Goal: Use online tool/utility: Utilize a website feature to perform a specific function

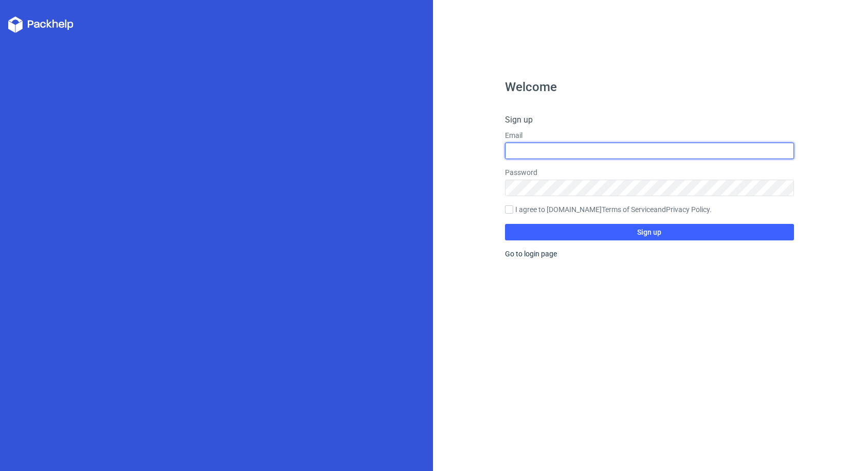
click at [530, 150] on input "text" at bounding box center [649, 150] width 289 height 16
type input "singhvijender57@yahoo.co.in"
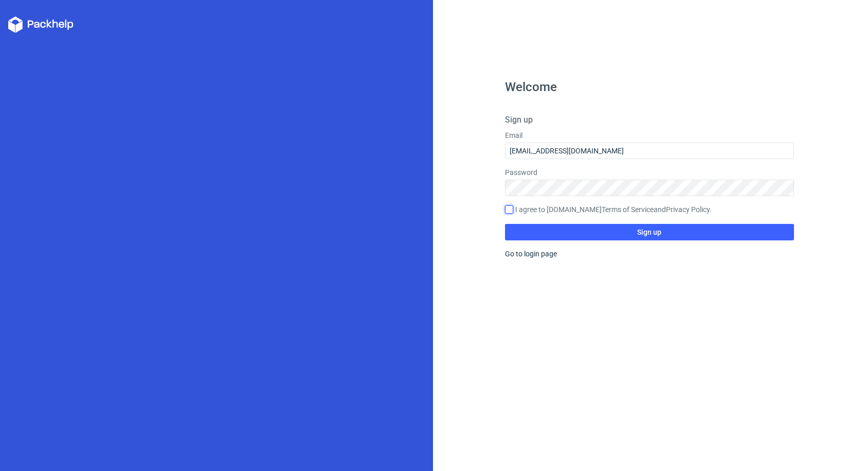
click at [509, 210] on input "I agree to Packhelp.com Terms of Service and Privacy Policy ." at bounding box center [509, 209] width 8 height 8
checkbox input "true"
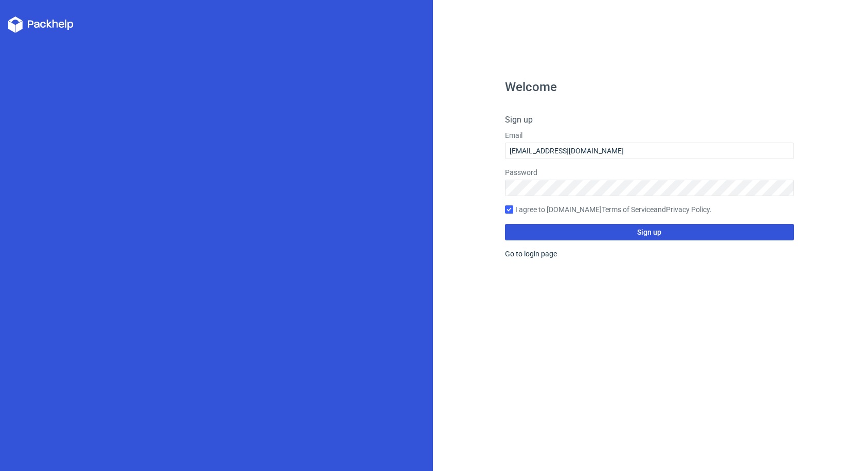
click at [650, 230] on span "Sign up" at bounding box center [649, 231] width 24 height 7
click at [648, 233] on span "Sign up" at bounding box center [649, 231] width 24 height 7
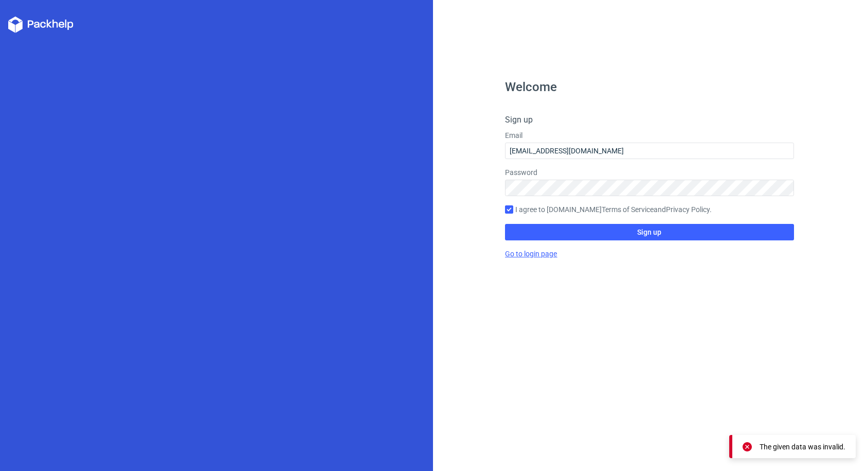
click at [544, 251] on link "Go to login page" at bounding box center [531, 253] width 52 height 8
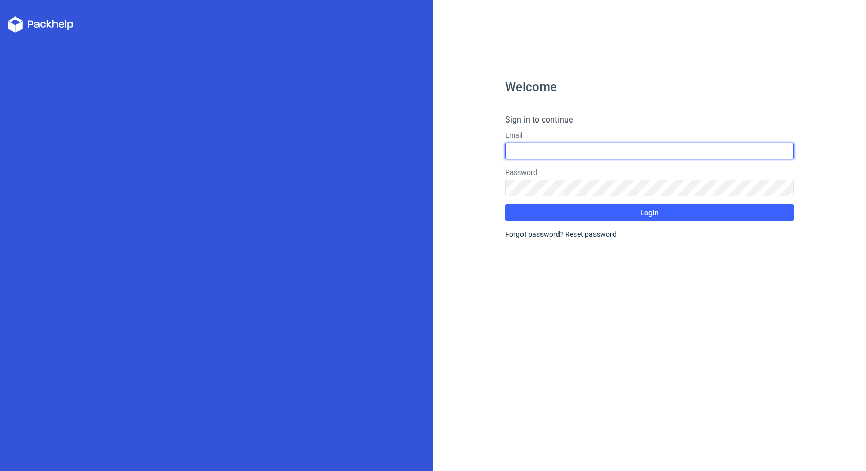
type input "singhvijender57@yahoo.co.in"
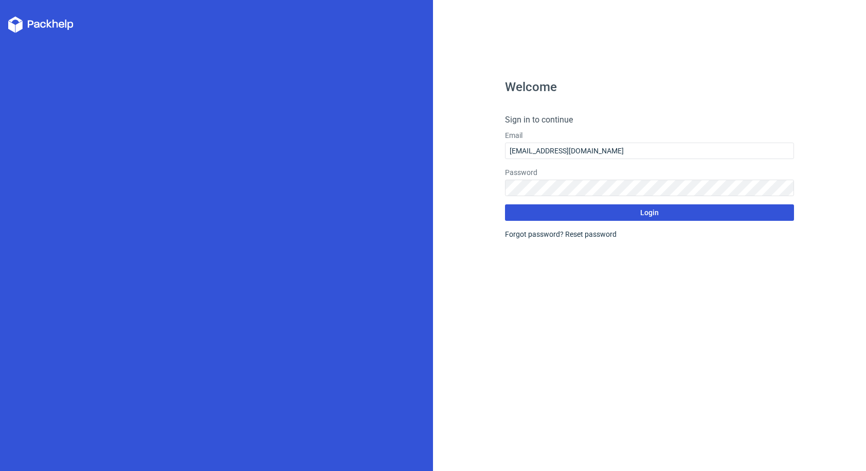
click at [649, 213] on span "Login" at bounding box center [649, 212] width 19 height 7
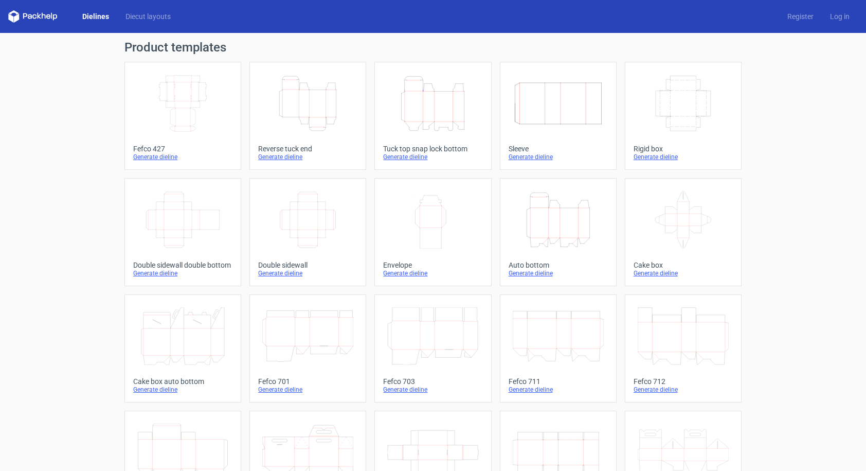
click at [289, 115] on icon "Height Depth Width" at bounding box center [307, 104] width 91 height 58
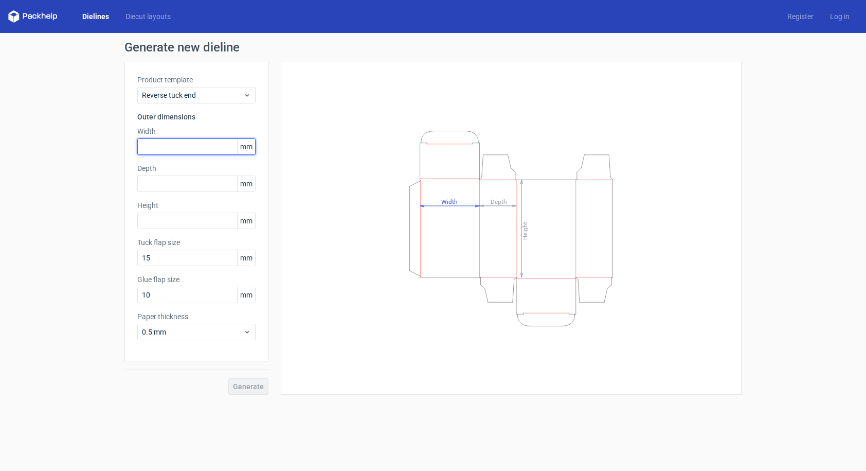
click at [166, 149] on input "text" at bounding box center [196, 146] width 118 height 16
type input "50"
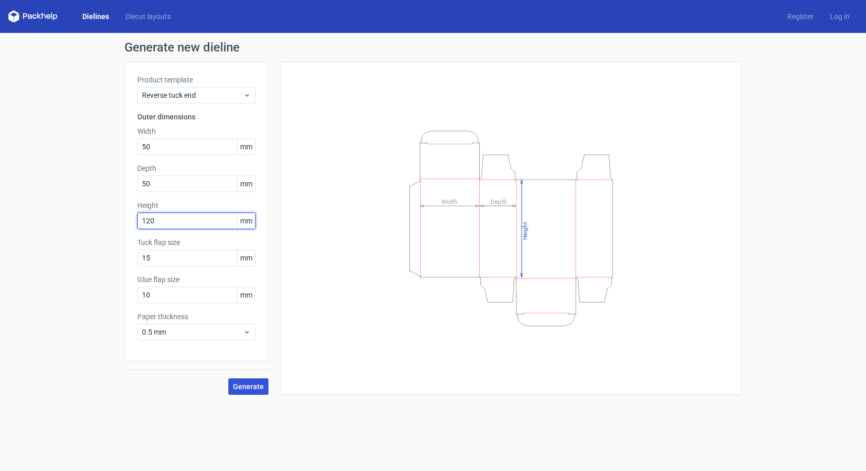
type input "120"
click at [251, 385] on span "Generate" at bounding box center [248, 386] width 31 height 7
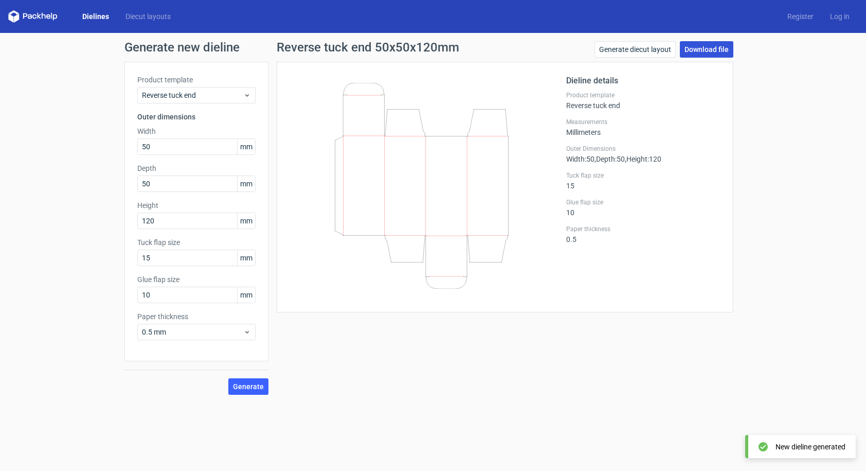
click at [710, 46] on link "Download file" at bounding box center [706, 49] width 53 height 16
click at [101, 15] on link "Dielines" at bounding box center [95, 16] width 43 height 10
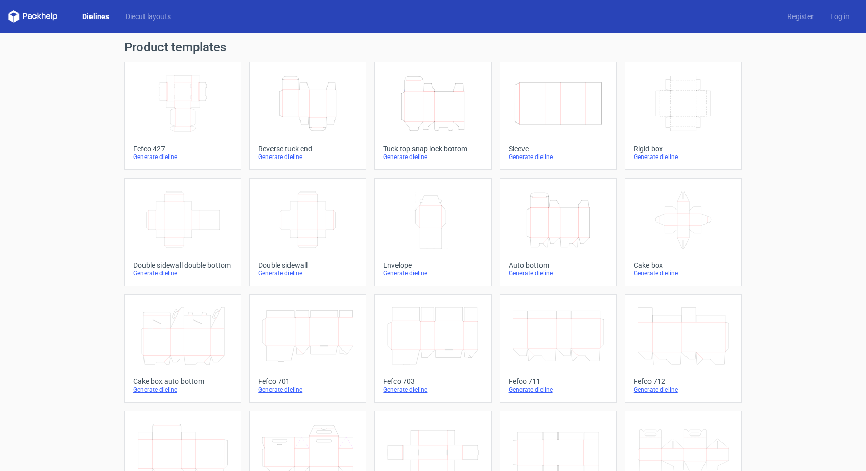
click at [409, 277] on div "Generate dieline" at bounding box center [432, 273] width 99 height 8
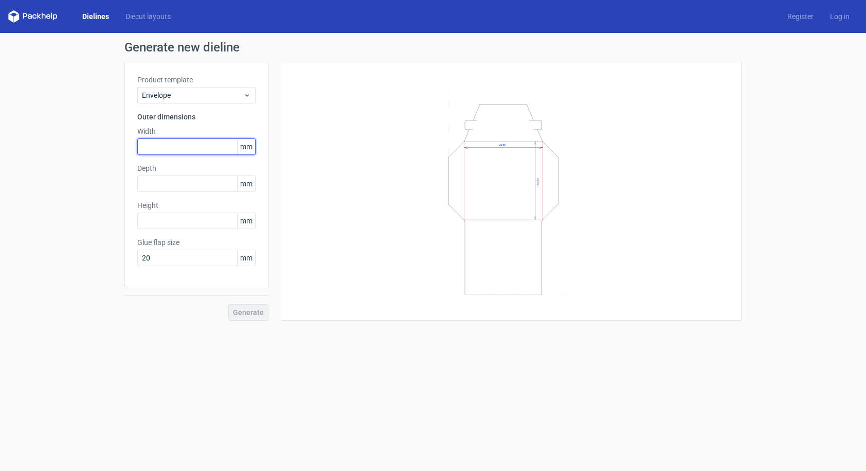
click at [161, 144] on input "text" at bounding box center [196, 146] width 118 height 16
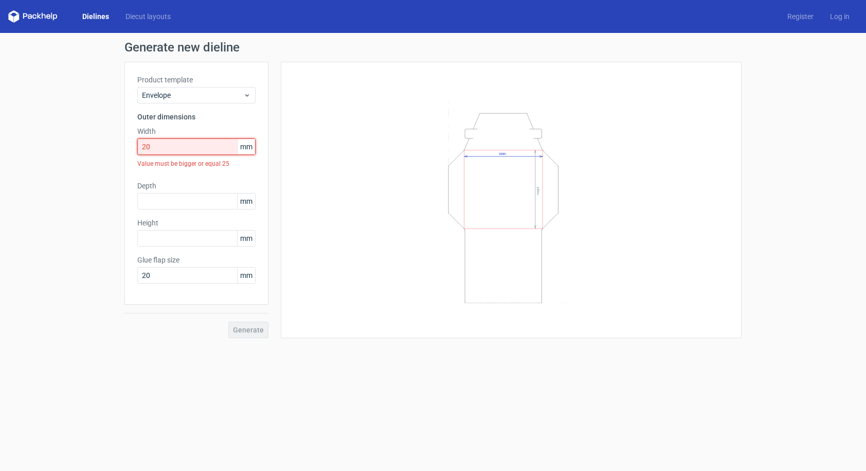
drag, startPoint x: 162, startPoint y: 144, endPoint x: 119, endPoint y: 145, distance: 42.7
click at [119, 145] on div "Generate new dieline Product template Envelope Outer dimensions Width 20 mm Val…" at bounding box center [433, 189] width 866 height 313
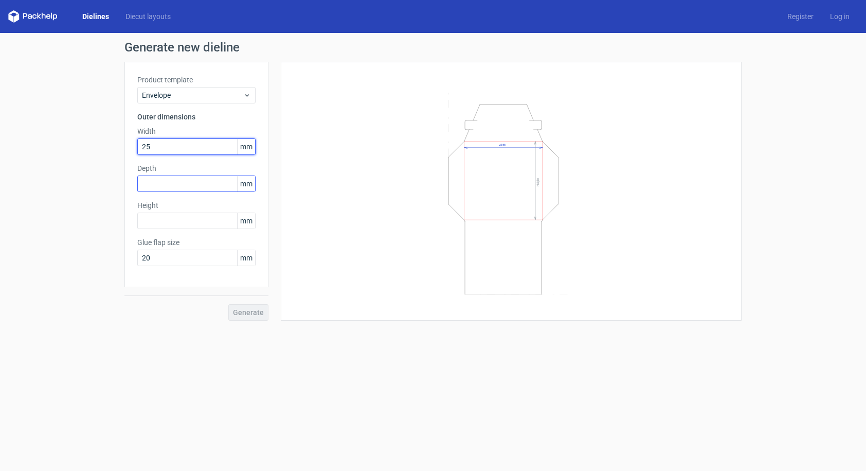
type input "25"
click at [154, 185] on input "text" at bounding box center [196, 183] width 118 height 16
type input "30"
click at [165, 225] on input "text" at bounding box center [196, 220] width 118 height 16
click at [201, 269] on div "Product template Envelope Outer dimensions Width 25 mm Depth 30 mm Height 20 mm…" at bounding box center [196, 174] width 144 height 225
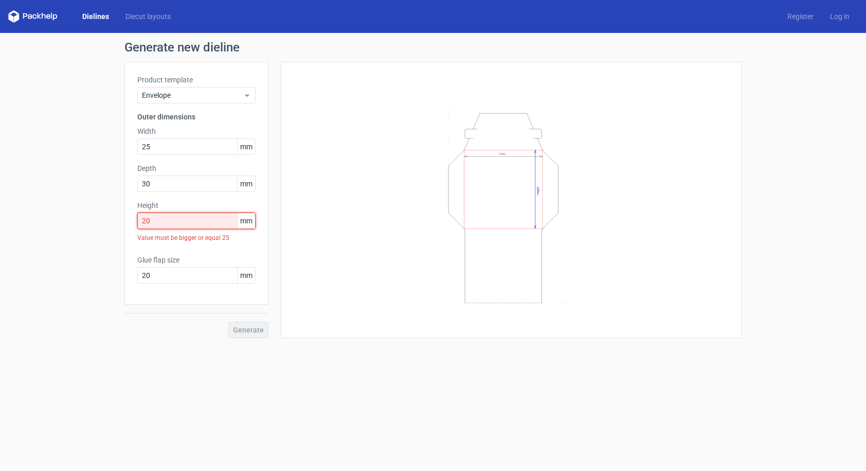
drag, startPoint x: 170, startPoint y: 219, endPoint x: 113, endPoint y: 219, distance: 57.6
click at [113, 219] on div "Generate new dieline Product template Envelope Outer dimensions Width 25 mm Dep…" at bounding box center [433, 189] width 866 height 313
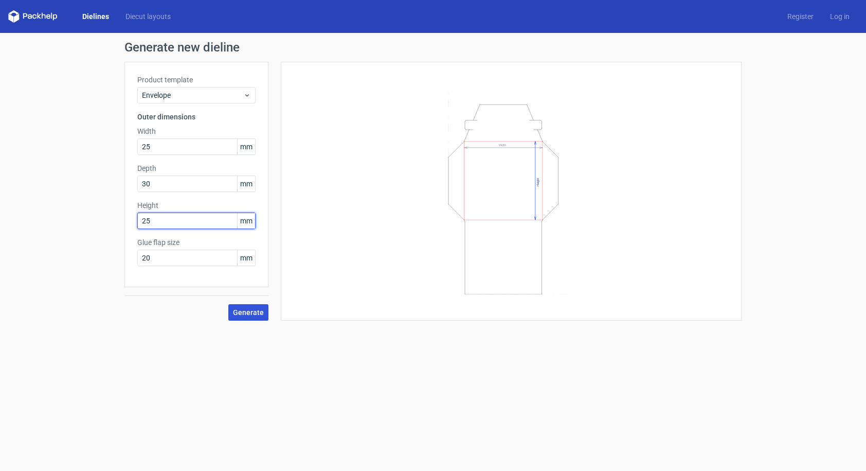
type input "25"
click at [256, 307] on button "Generate" at bounding box center [248, 312] width 40 height 16
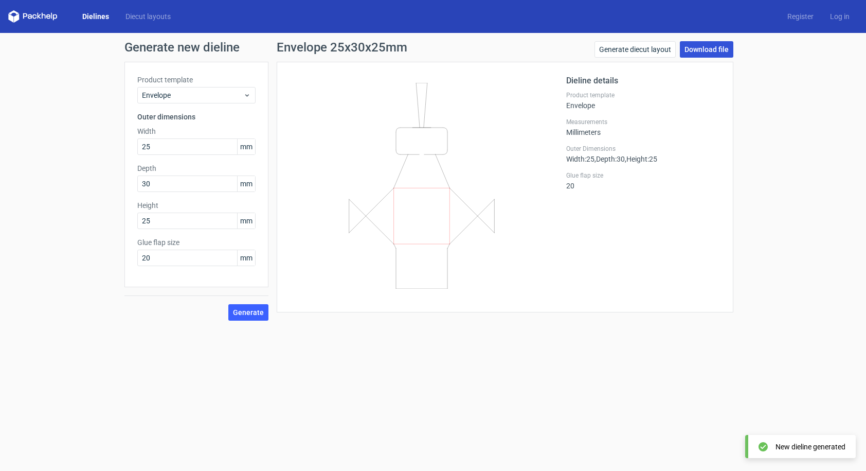
click at [706, 48] on link "Download file" at bounding box center [706, 49] width 53 height 16
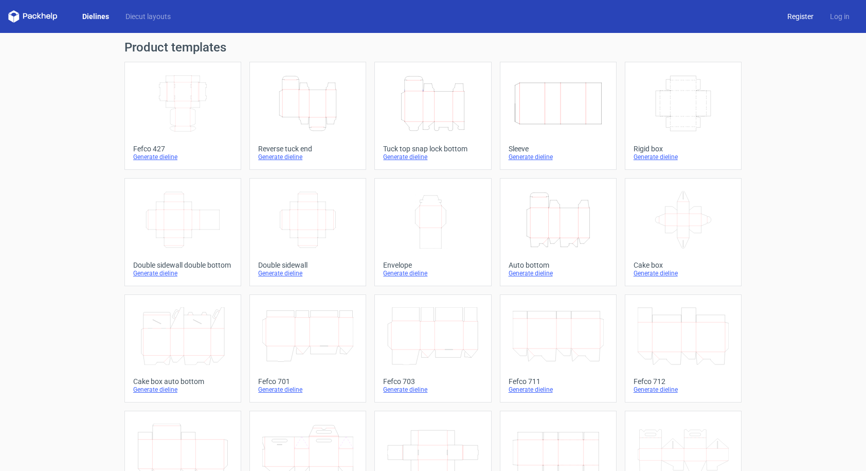
click at [789, 18] on link "Register" at bounding box center [800, 16] width 43 height 10
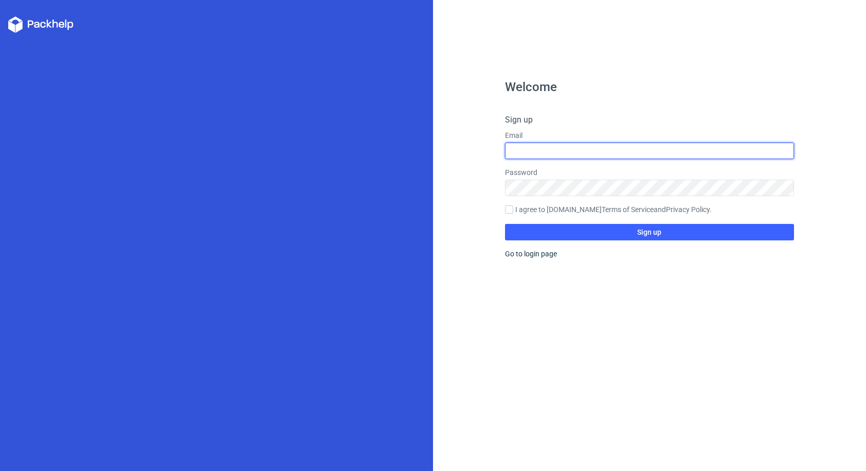
type input "singhvijender57@yahoo.co.in"
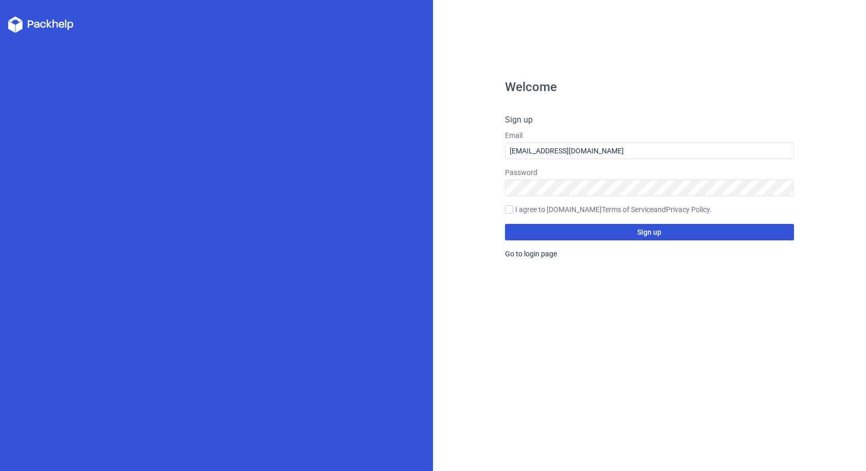
click at [656, 233] on span "Sign up" at bounding box center [649, 231] width 24 height 7
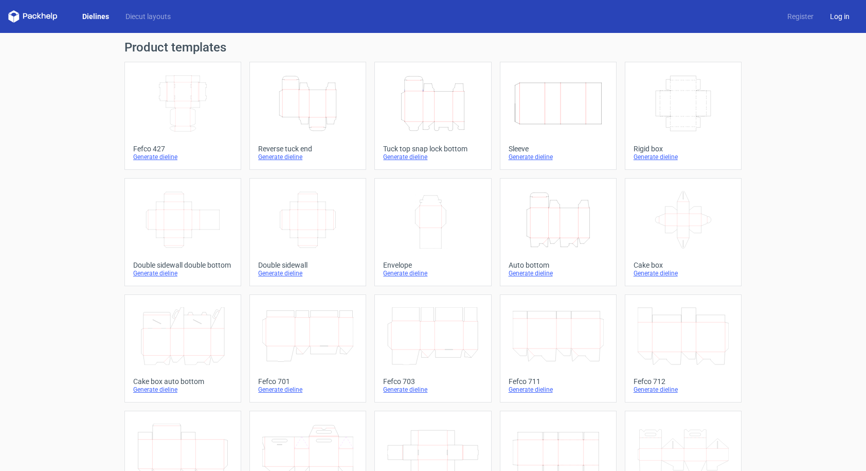
click at [833, 17] on link "Log in" at bounding box center [840, 16] width 36 height 10
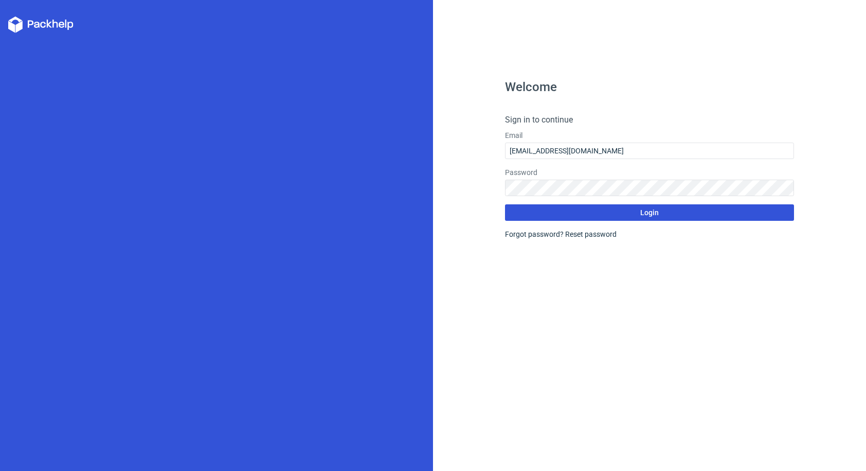
click at [654, 210] on span "Login" at bounding box center [649, 212] width 19 height 7
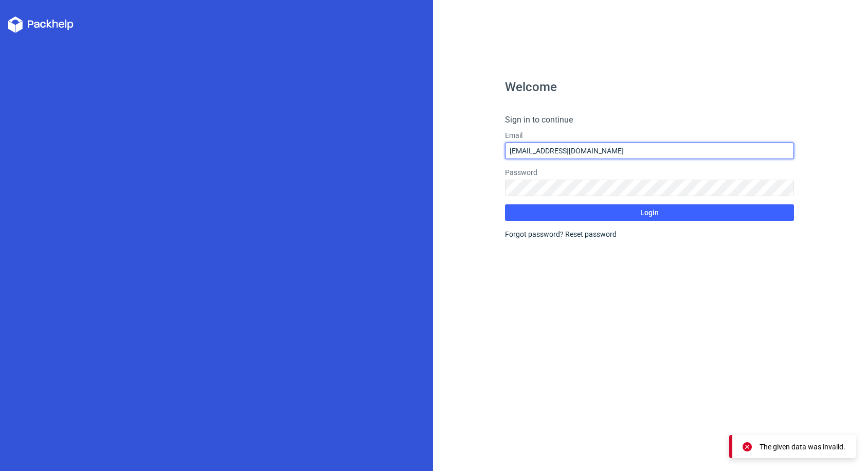
click at [618, 147] on input "singhvijender57@yahoo.co.in" at bounding box center [649, 150] width 289 height 16
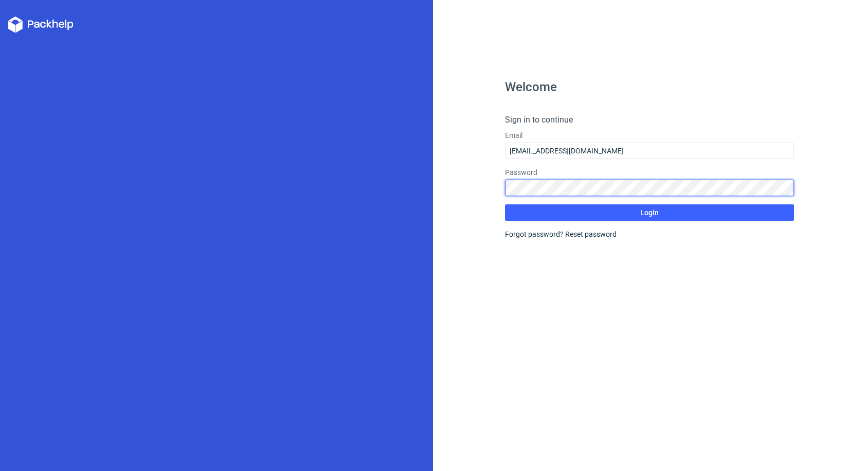
click at [471, 189] on div "Welcome Sign in to continue Email singhvijender57@yahoo.co.in Password Login Fo…" at bounding box center [649, 235] width 433 height 471
click at [415, 181] on div "Welcome Sign in to continue Email singhvijender57@yahoo.co.in Password Login Fo…" at bounding box center [433, 235] width 866 height 471
click at [505, 204] on button "Login" at bounding box center [649, 212] width 289 height 16
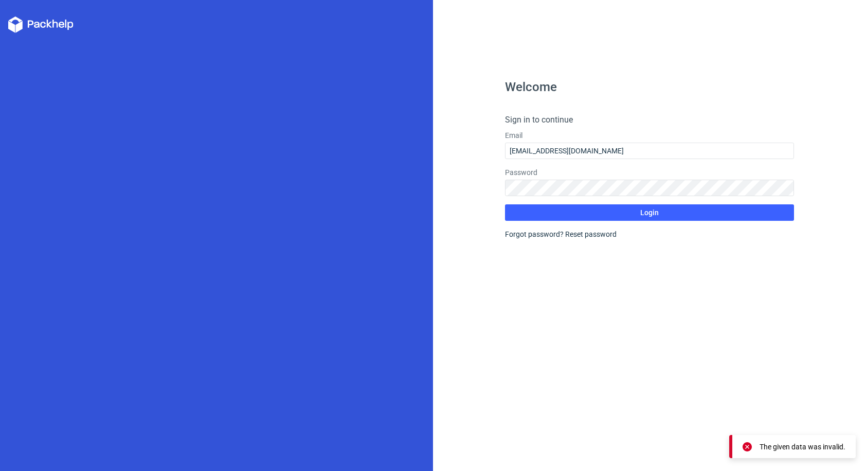
click at [654, 290] on div "Welcome Sign in to continue Email singhvijender57@yahoo.co.in Password Login Fo…" at bounding box center [649, 276] width 289 height 390
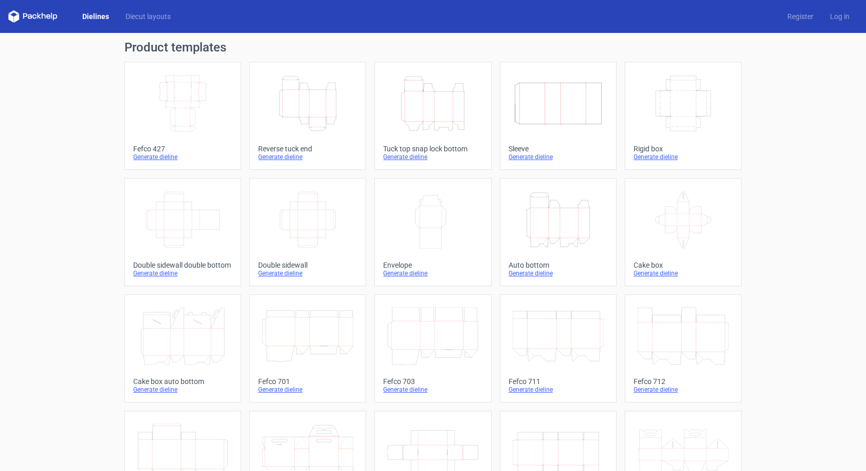
click at [294, 150] on div "Reverse tuck end" at bounding box center [307, 149] width 99 height 8
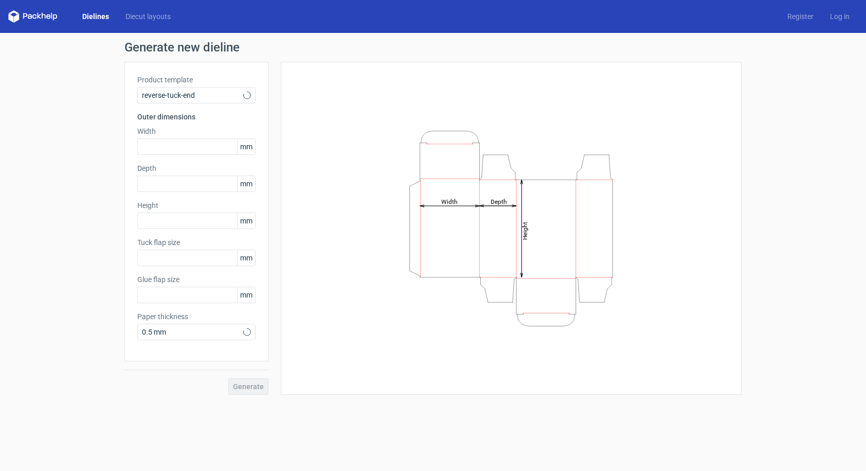
type input "15"
type input "10"
click at [163, 147] on input "text" at bounding box center [196, 146] width 118 height 16
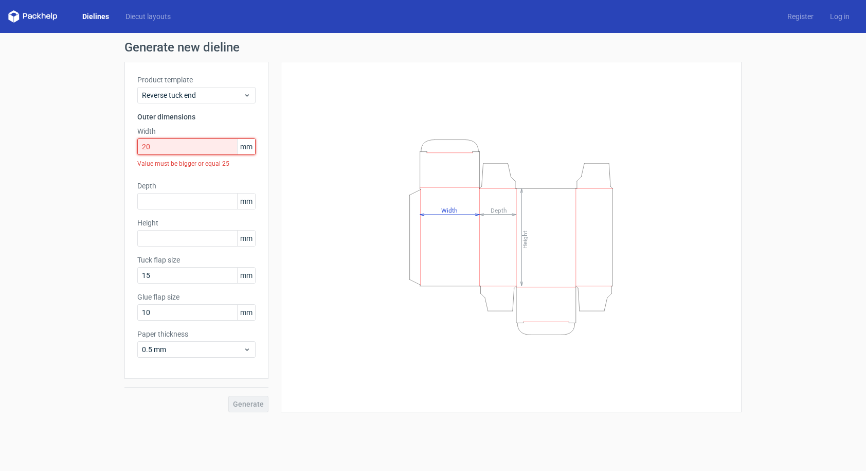
drag, startPoint x: 169, startPoint y: 150, endPoint x: 85, endPoint y: 147, distance: 83.4
click at [85, 147] on div "Generate new dieline Product template Reverse tuck end Outer dimensions Width 2…" at bounding box center [433, 226] width 866 height 387
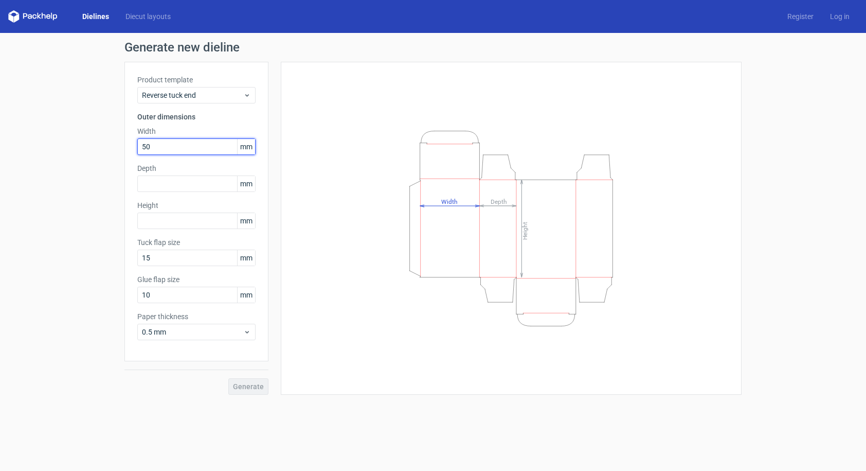
type input "50"
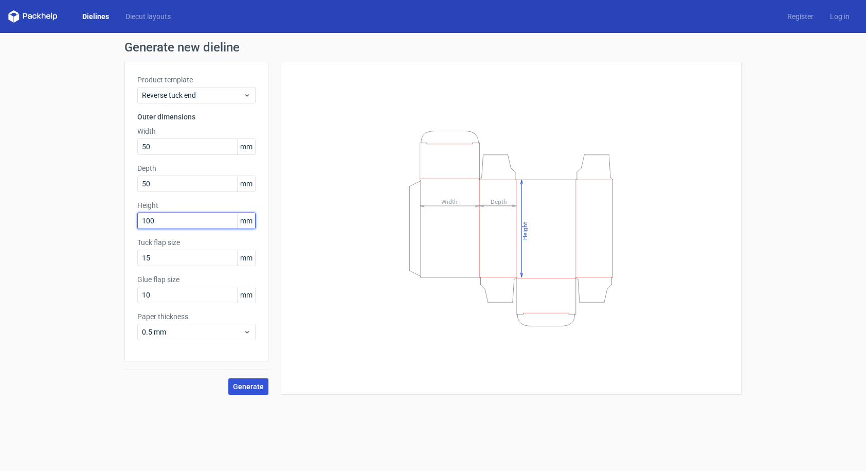
type input "100"
click at [255, 388] on span "Generate" at bounding box center [248, 386] width 31 height 7
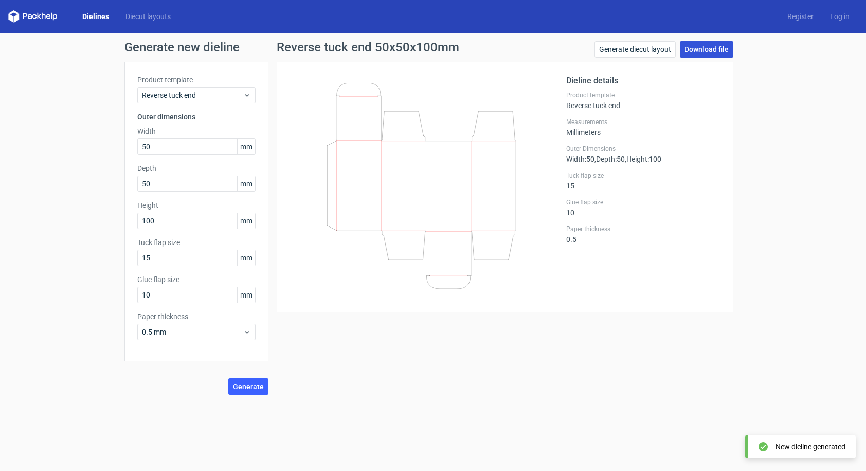
click at [705, 48] on link "Download file" at bounding box center [706, 49] width 53 height 16
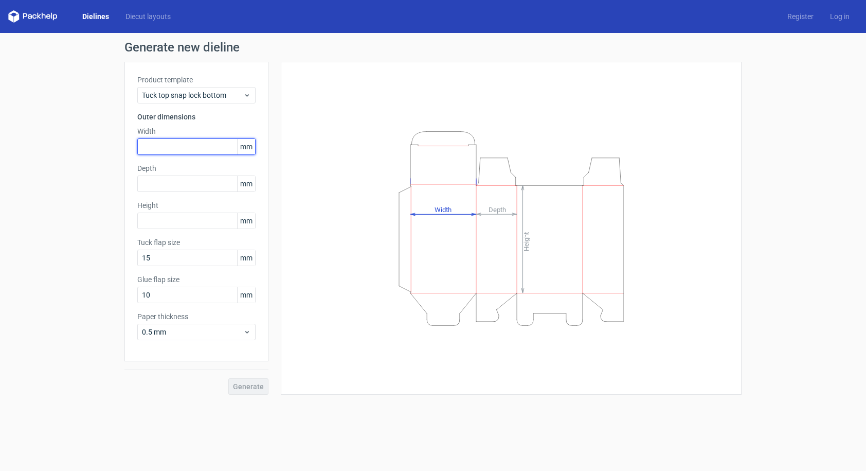
click at [169, 146] on input "text" at bounding box center [196, 146] width 118 height 16
type input "50"
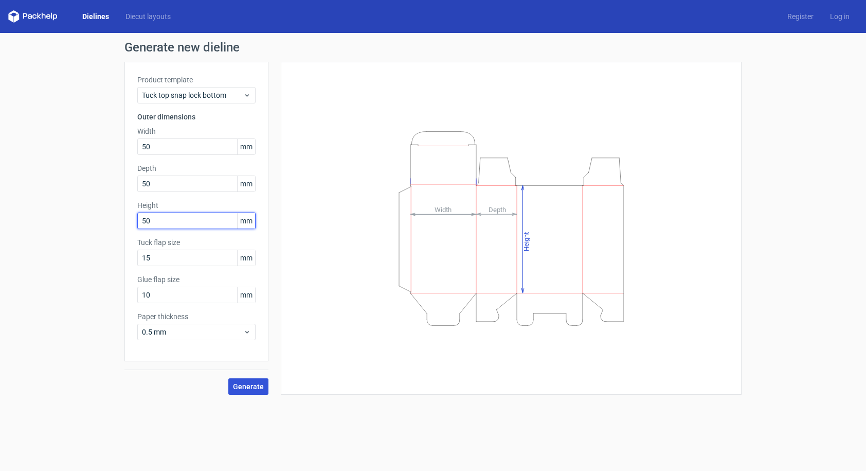
type input "50"
click at [255, 389] on span "Generate" at bounding box center [248, 386] width 31 height 7
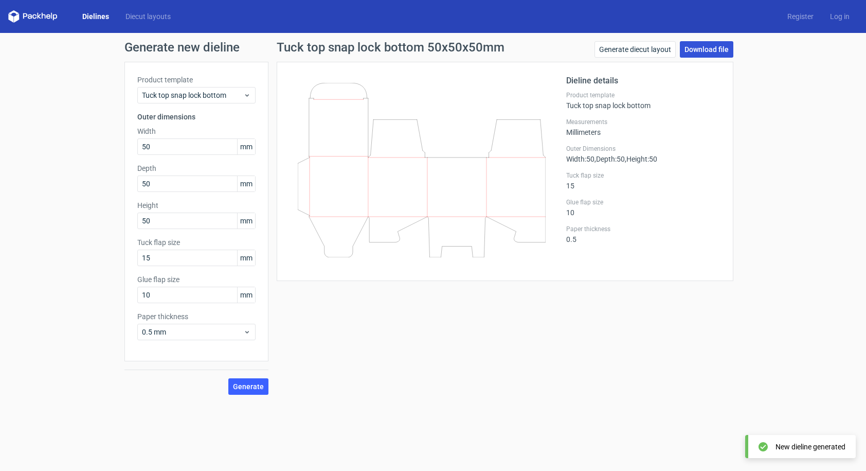
click at [700, 50] on link "Download file" at bounding box center [706, 49] width 53 height 16
click at [641, 49] on link "Generate diecut layout" at bounding box center [635, 49] width 81 height 16
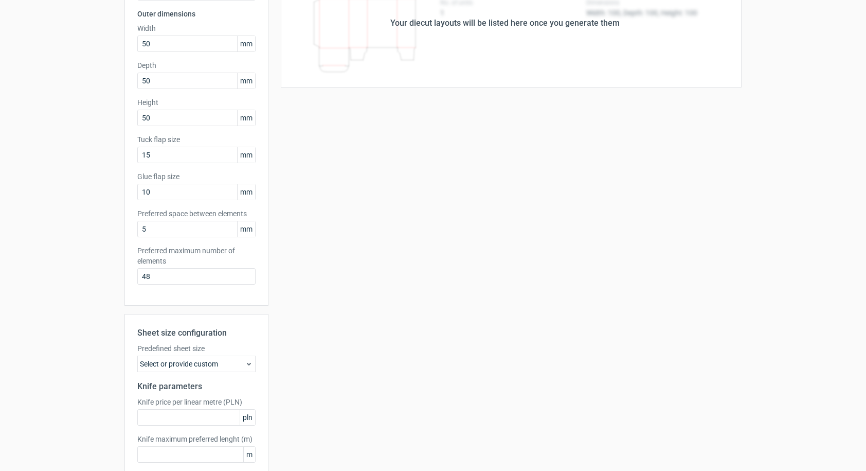
scroll to position [157, 0]
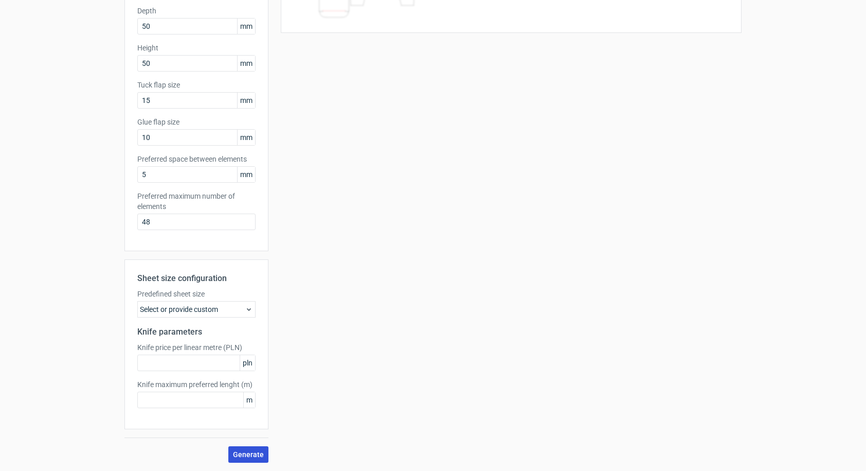
click at [250, 451] on span "Generate" at bounding box center [248, 454] width 31 height 7
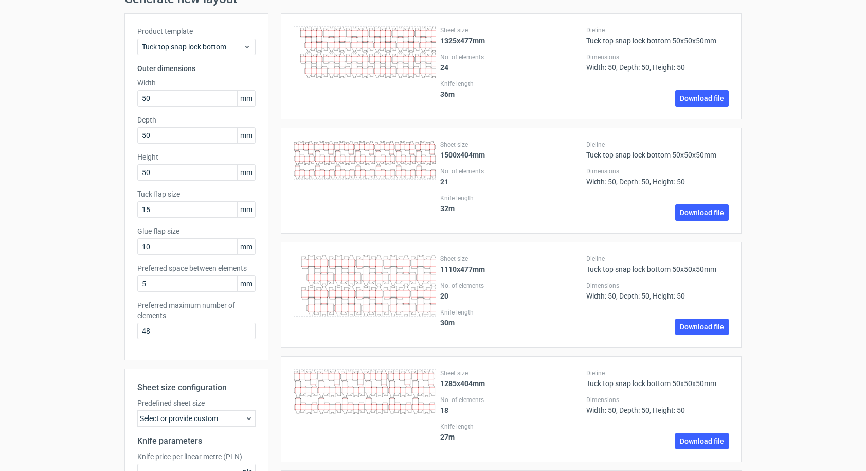
scroll to position [0, 0]
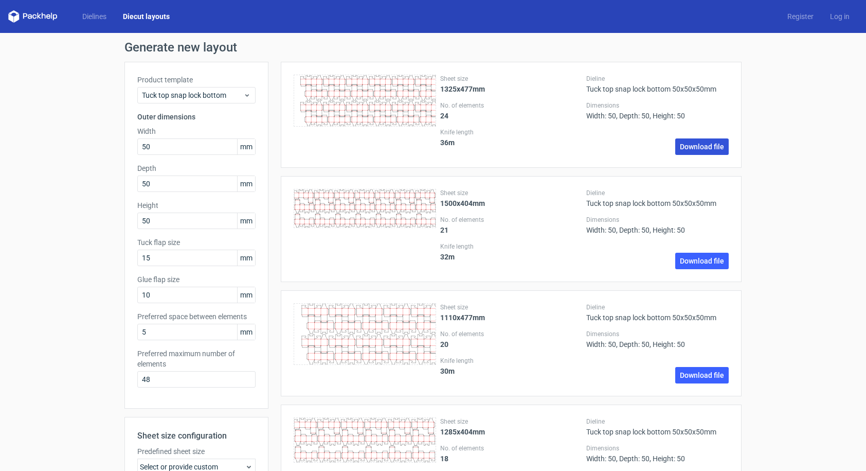
click at [697, 146] on link "Download file" at bounding box center [701, 146] width 53 height 16
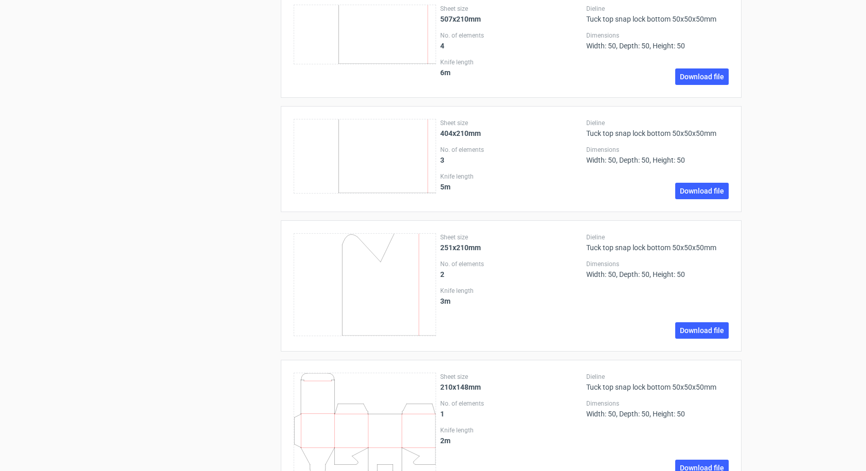
scroll to position [1476, 0]
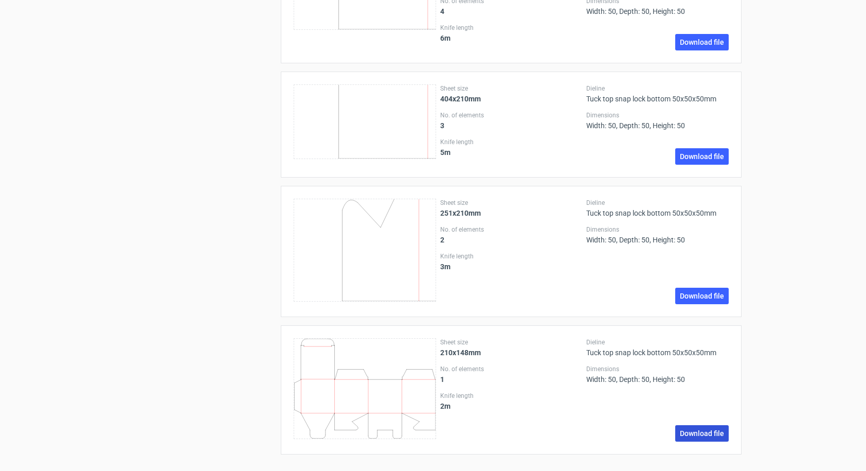
click at [686, 431] on link "Download file" at bounding box center [701, 433] width 53 height 16
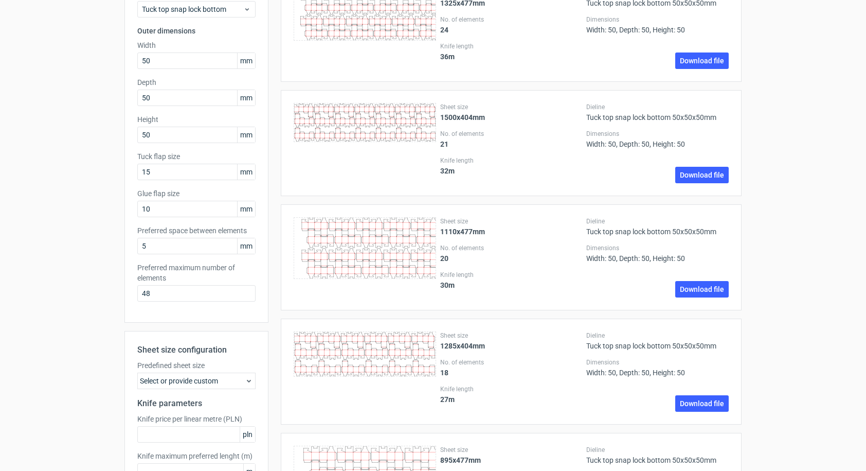
scroll to position [0, 0]
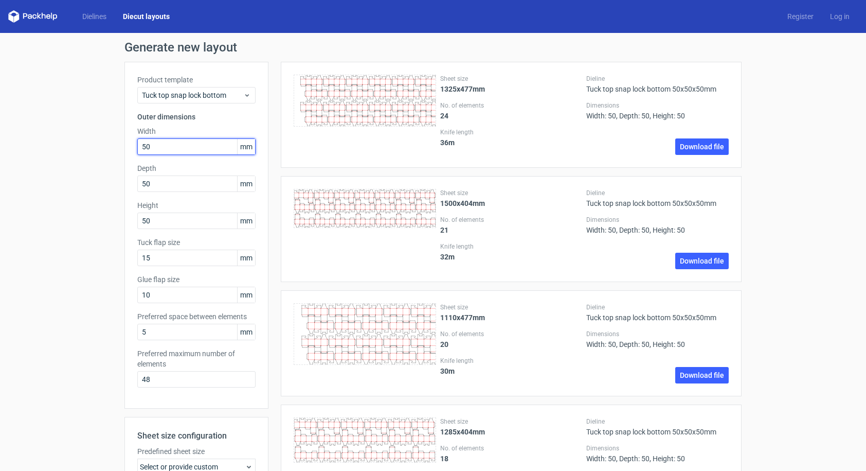
drag, startPoint x: 159, startPoint y: 148, endPoint x: 91, endPoint y: 147, distance: 68.9
type input "60"
drag, startPoint x: 158, startPoint y: 181, endPoint x: 75, endPoint y: 186, distance: 84.0
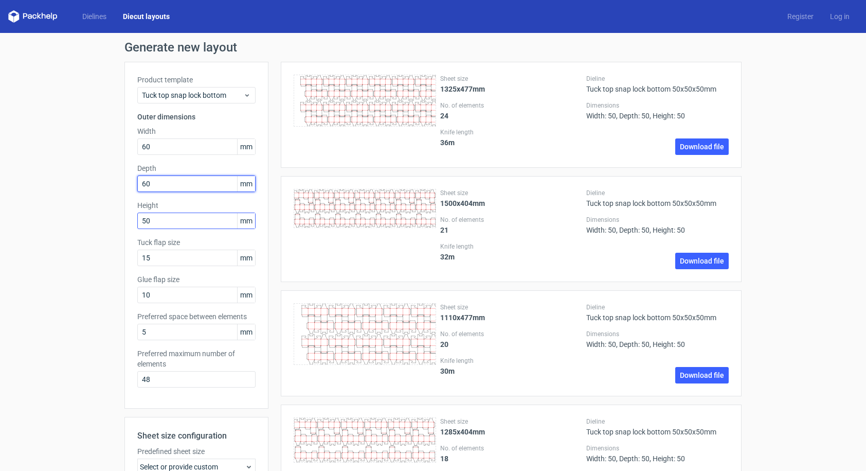
type input "60"
drag, startPoint x: 156, startPoint y: 222, endPoint x: 92, endPoint y: 222, distance: 63.8
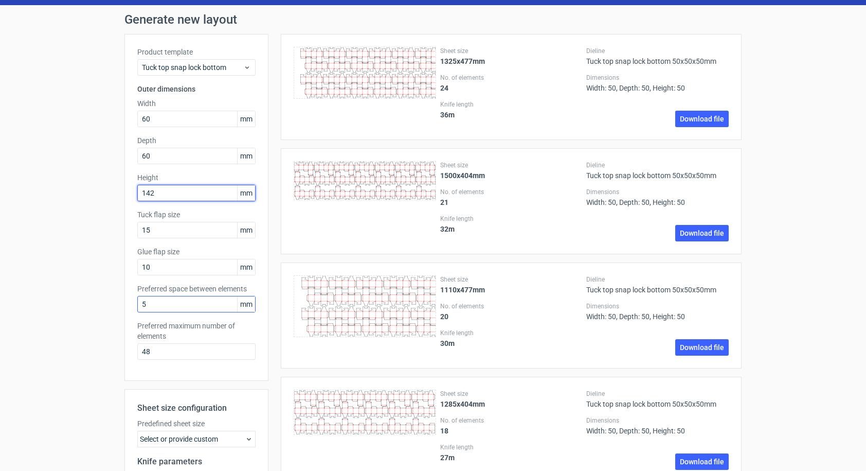
scroll to position [206, 0]
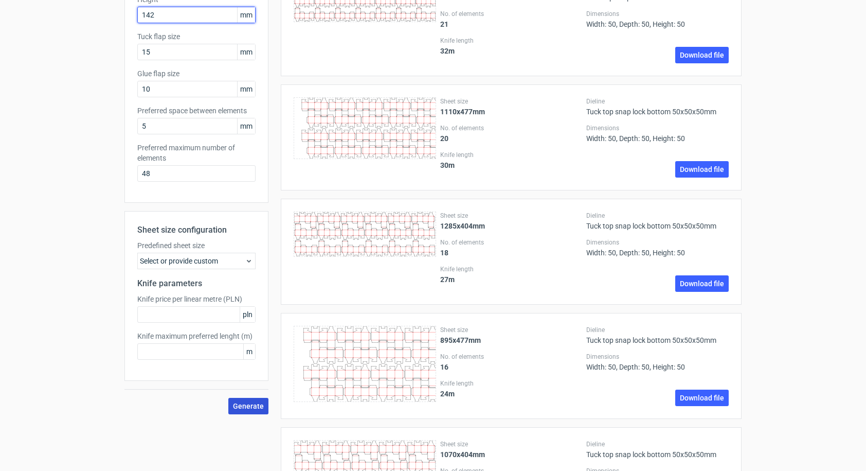
type input "142"
click at [247, 404] on span "Generate" at bounding box center [248, 405] width 31 height 7
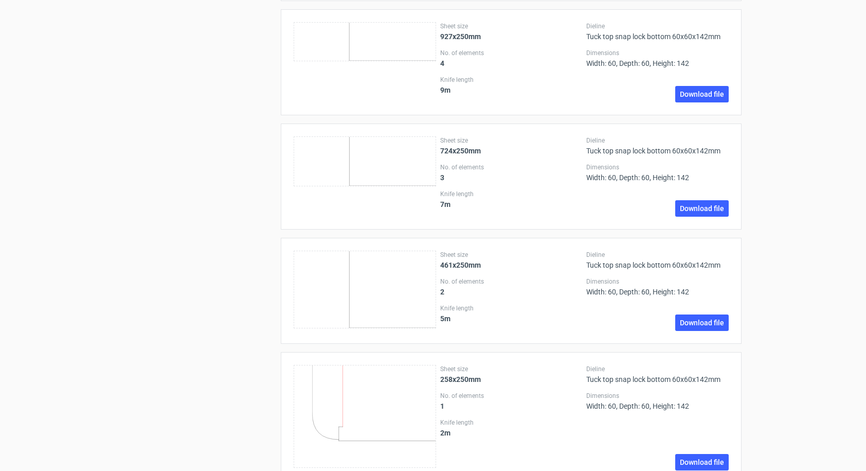
scroll to position [1310, 0]
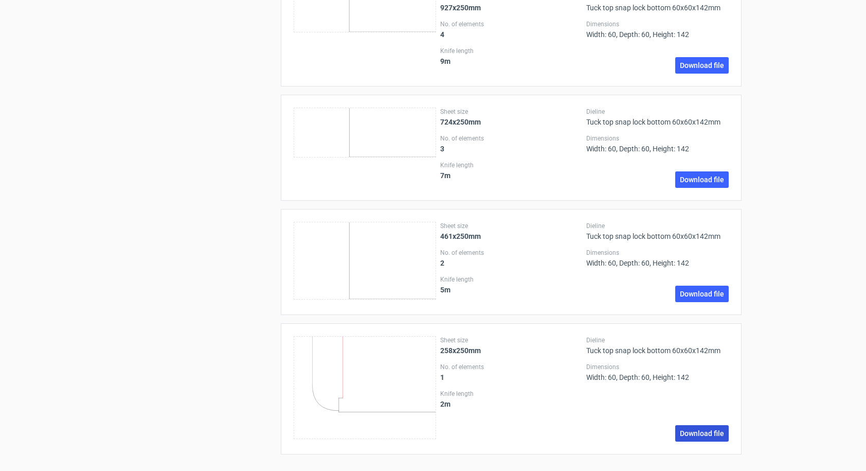
click at [692, 433] on link "Download file" at bounding box center [701, 433] width 53 height 16
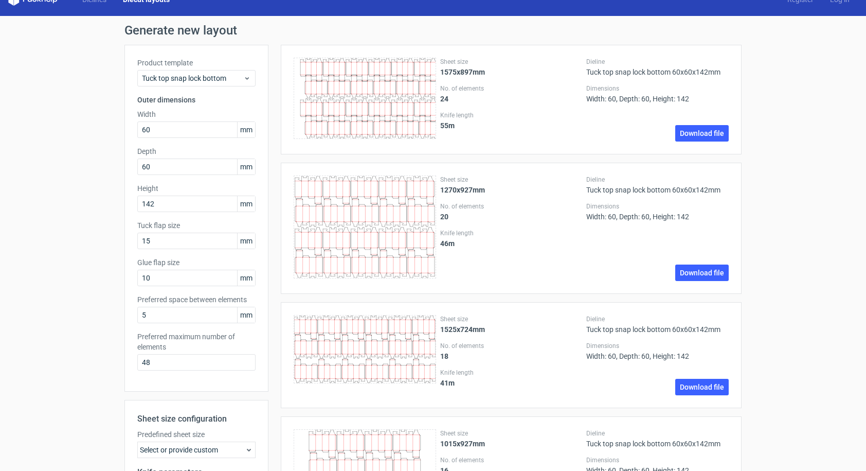
scroll to position [0, 0]
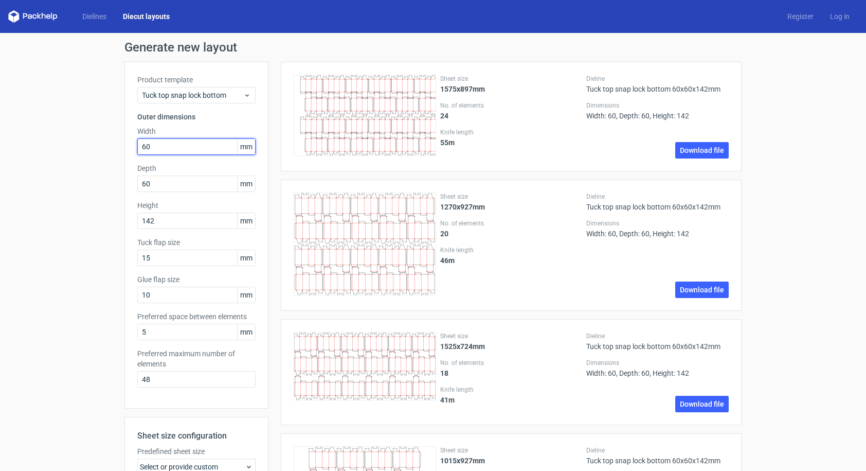
drag, startPoint x: 166, startPoint y: 147, endPoint x: 122, endPoint y: 148, distance: 43.2
click at [124, 148] on div "Product template Tuck top snap lock bottom Outer dimensions Width 60 mm Depth 6…" at bounding box center [196, 235] width 144 height 347
type input "140"
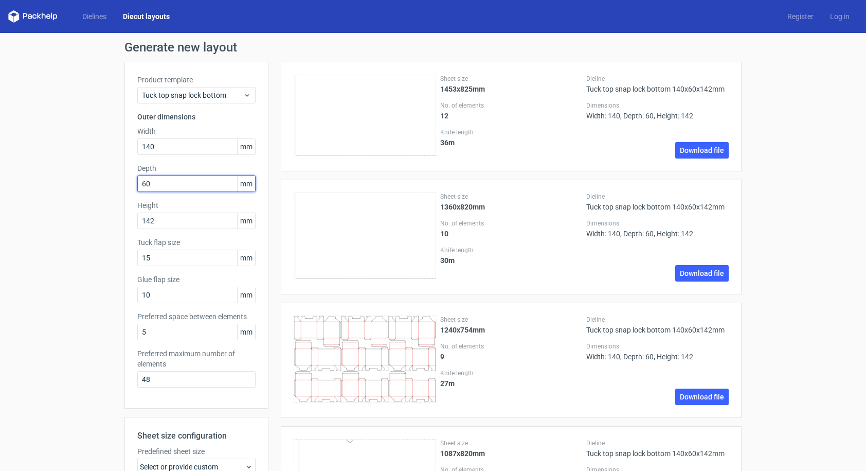
click at [161, 182] on input "60" at bounding box center [196, 183] width 118 height 16
drag, startPoint x: 161, startPoint y: 182, endPoint x: 99, endPoint y: 182, distance: 61.7
type input "55"
drag, startPoint x: 161, startPoint y: 223, endPoint x: 114, endPoint y: 219, distance: 47.5
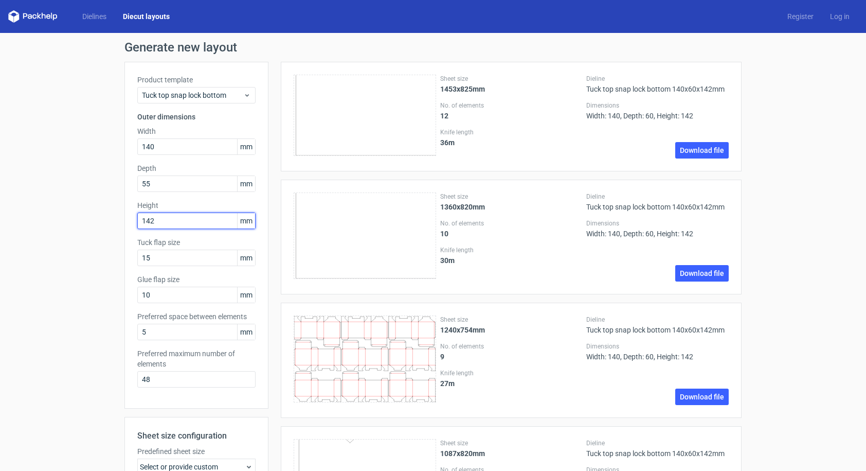
type input "90"
drag, startPoint x: 159, startPoint y: 260, endPoint x: 120, endPoint y: 258, distance: 39.2
click at [124, 258] on div "Product template Tuck top snap lock bottom Outer dimensions Width 140 mm Depth …" at bounding box center [196, 235] width 144 height 347
type input "20"
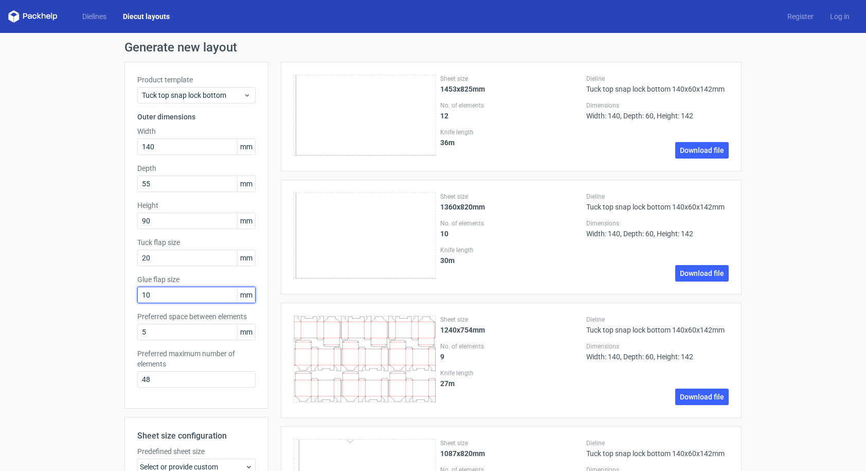
drag, startPoint x: 171, startPoint y: 299, endPoint x: 118, endPoint y: 300, distance: 53.0
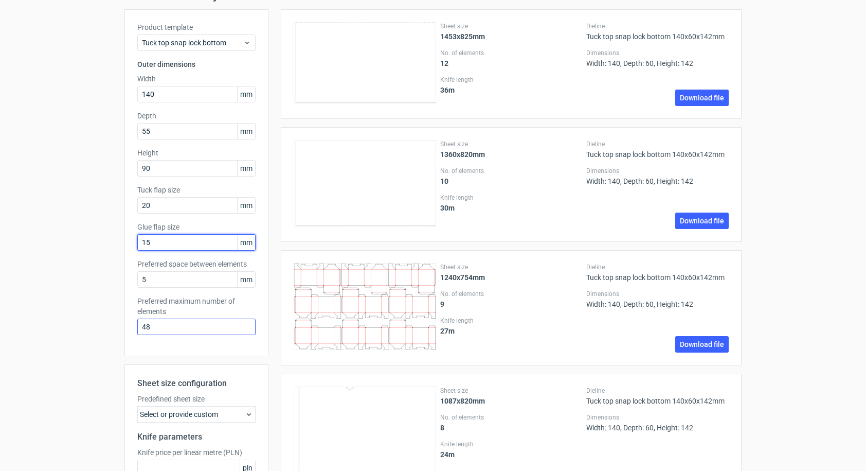
scroll to position [154, 0]
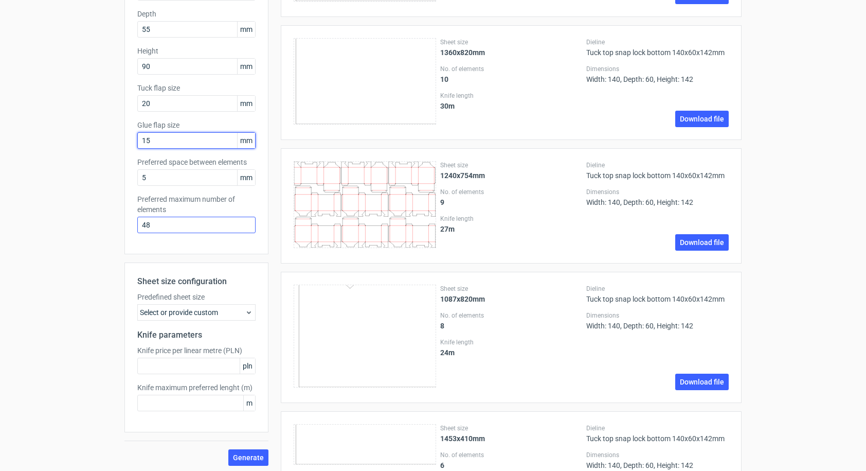
type input "15"
click at [162, 228] on input "48" at bounding box center [196, 225] width 118 height 16
drag, startPoint x: 161, startPoint y: 225, endPoint x: 126, endPoint y: 221, distance: 35.2
click at [126, 221] on div "Product template Tuck top snap lock bottom Outer dimensions Width 140 mm Depth …" at bounding box center [196, 80] width 144 height 347
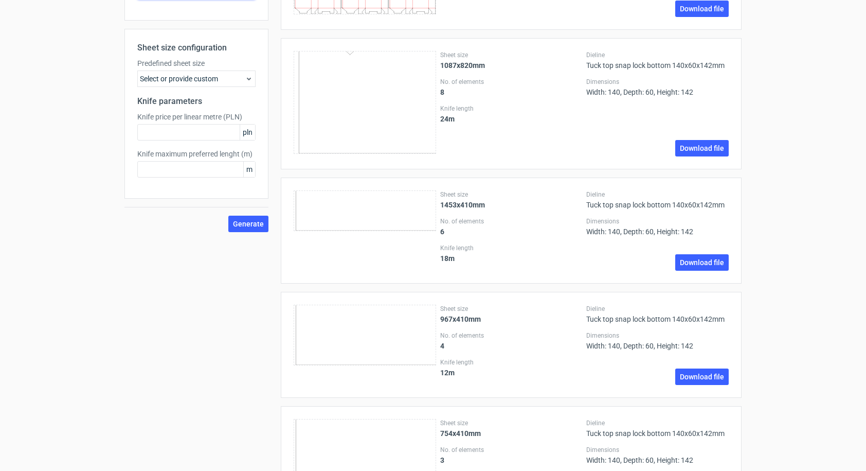
scroll to position [514, 0]
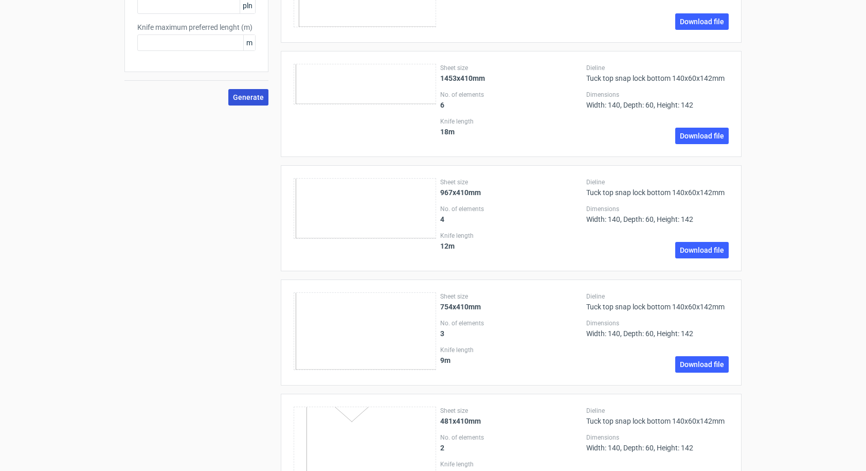
type input "1"
click at [254, 98] on span "Generate" at bounding box center [248, 97] width 31 height 7
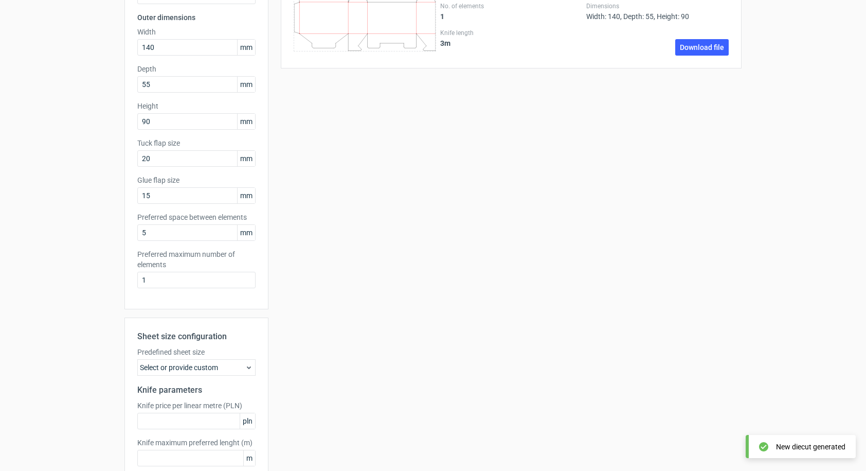
scroll to position [0, 0]
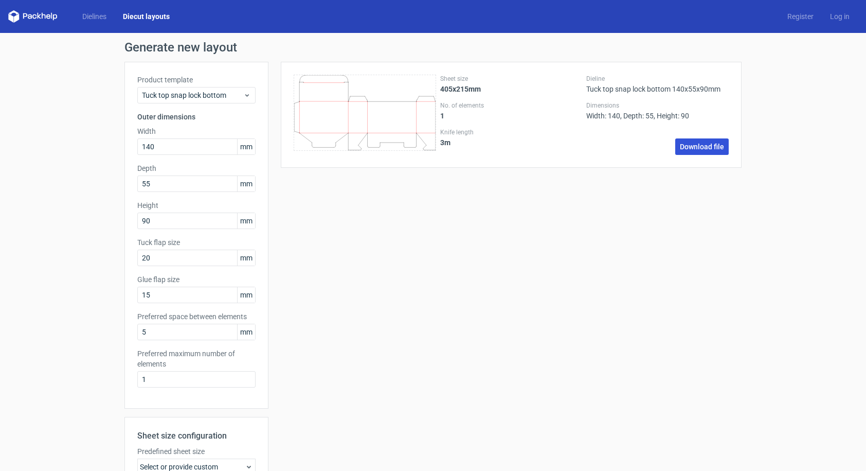
click at [700, 146] on link "Download file" at bounding box center [701, 146] width 53 height 16
drag, startPoint x: 160, startPoint y: 258, endPoint x: 127, endPoint y: 256, distance: 33.5
click at [127, 256] on div "Product template Tuck top snap lock bottom Outer dimensions Width 140 mm Depth …" at bounding box center [196, 235] width 144 height 347
drag, startPoint x: 156, startPoint y: 296, endPoint x: 127, endPoint y: 293, distance: 29.4
click at [127, 293] on div "Product template Tuck top snap lock bottom Outer dimensions Width 140 mm Depth …" at bounding box center [196, 235] width 144 height 347
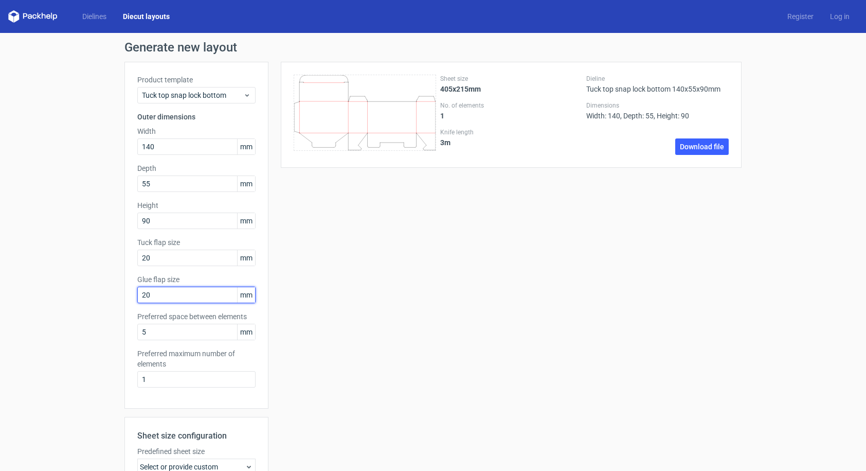
type input "20"
click at [316, 318] on div "Sheet size 405x215mm No. of elements 1 Knife length 3 m Dieline Tuck top snap l…" at bounding box center [504, 341] width 473 height 558
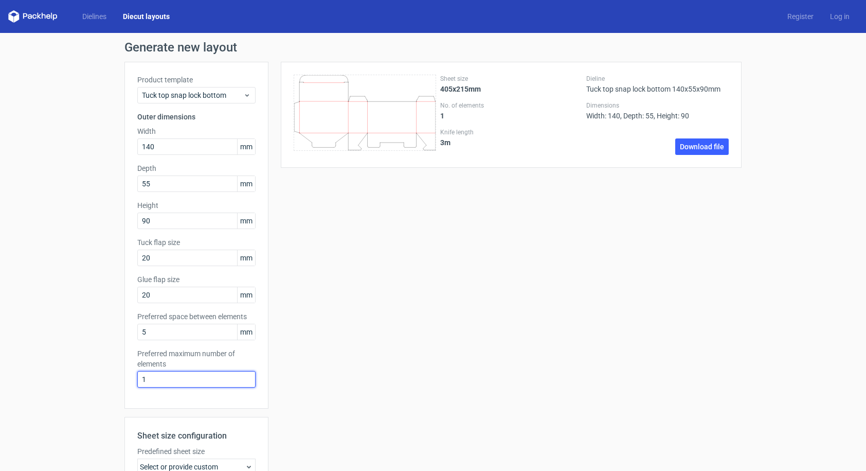
click at [225, 379] on input "1" at bounding box center [196, 379] width 118 height 16
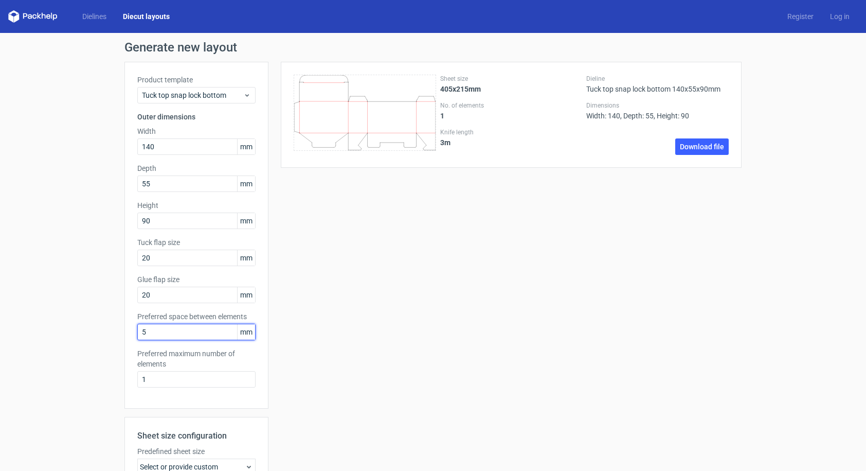
click at [220, 329] on input "5" at bounding box center [196, 332] width 118 height 16
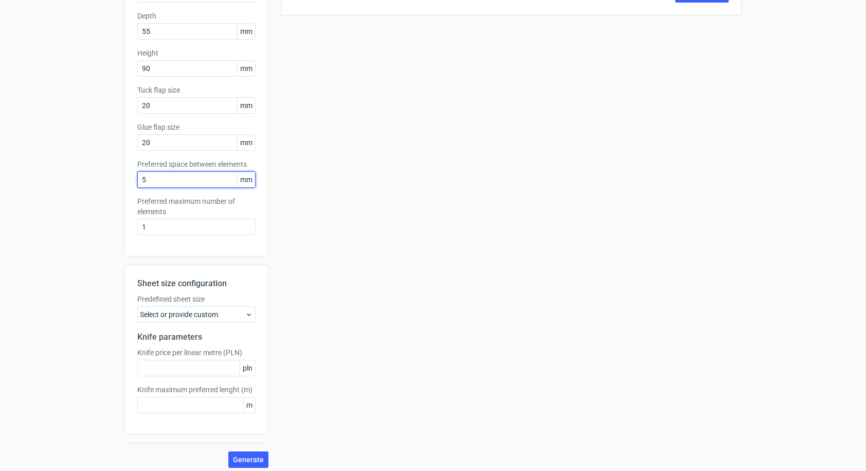
scroll to position [157, 0]
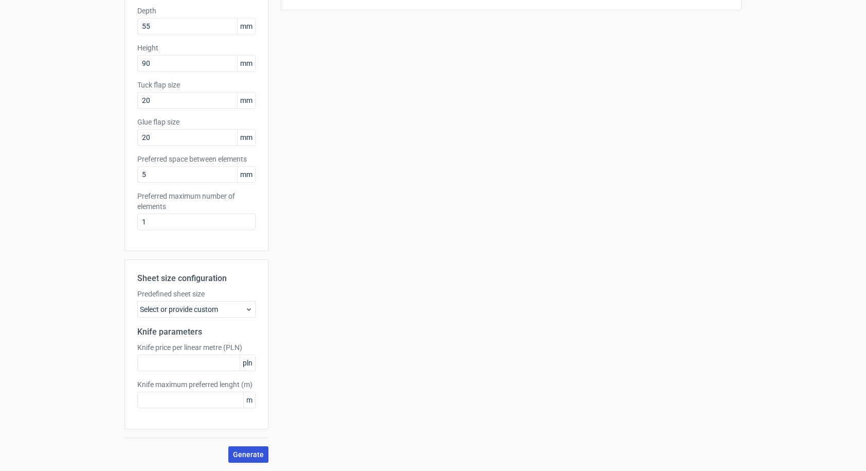
click at [248, 451] on span "Generate" at bounding box center [248, 454] width 31 height 7
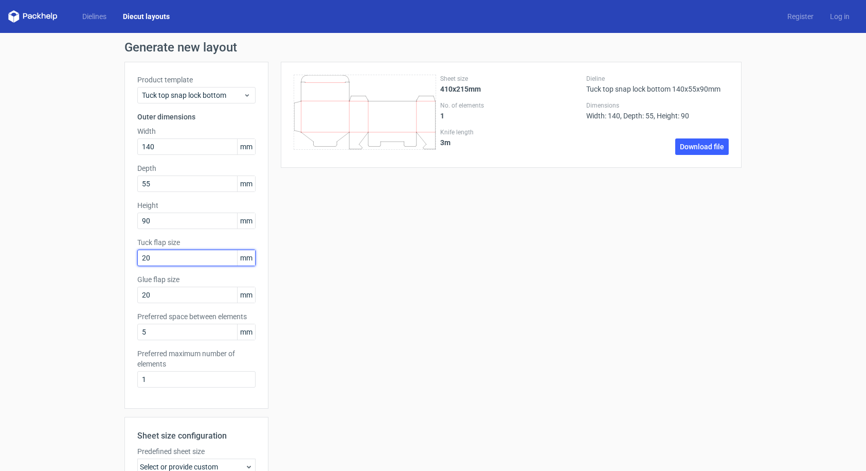
drag, startPoint x: 161, startPoint y: 257, endPoint x: 125, endPoint y: 253, distance: 36.7
click at [125, 253] on div "Product template Tuck top snap lock bottom Outer dimensions Width 140 mm Depth …" at bounding box center [196, 235] width 144 height 347
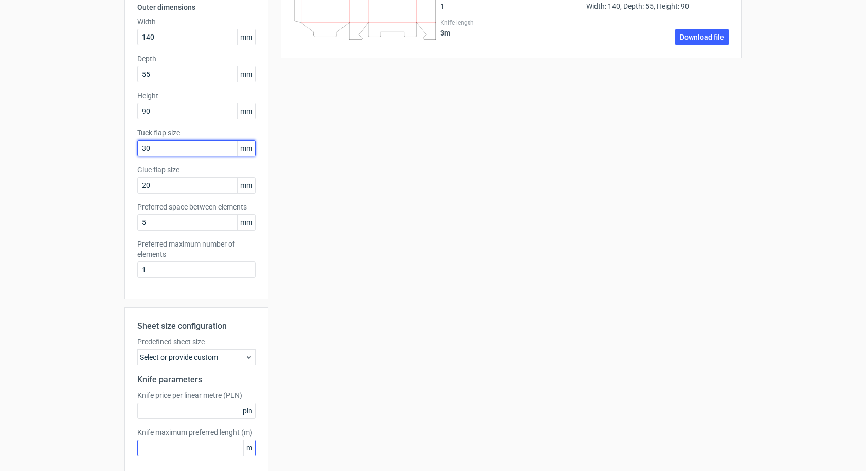
scroll to position [157, 0]
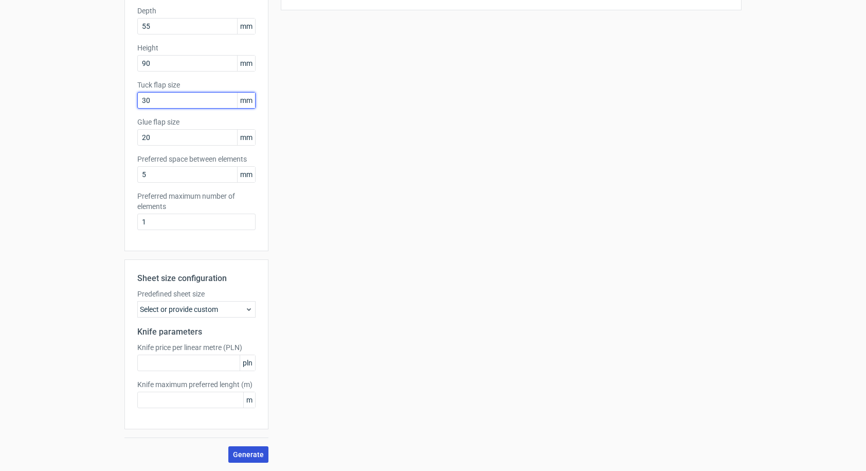
type input "30"
click at [242, 455] on span "Generate" at bounding box center [248, 454] width 31 height 7
click at [252, 456] on span "Generate" at bounding box center [248, 454] width 31 height 7
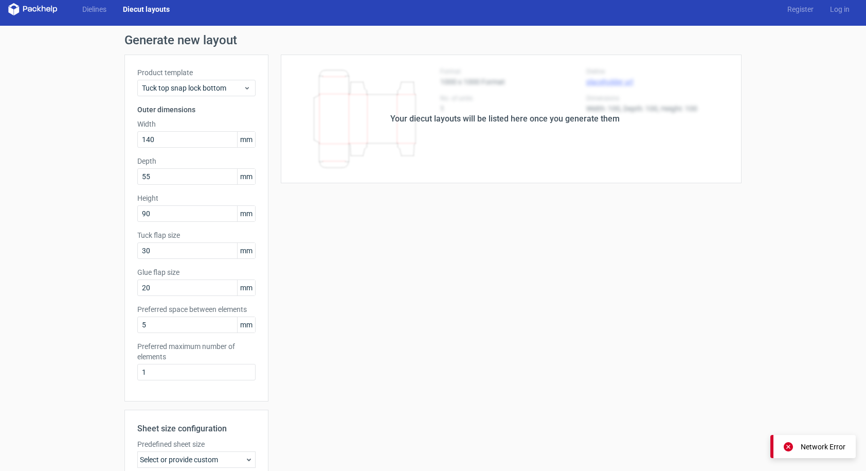
scroll to position [0, 0]
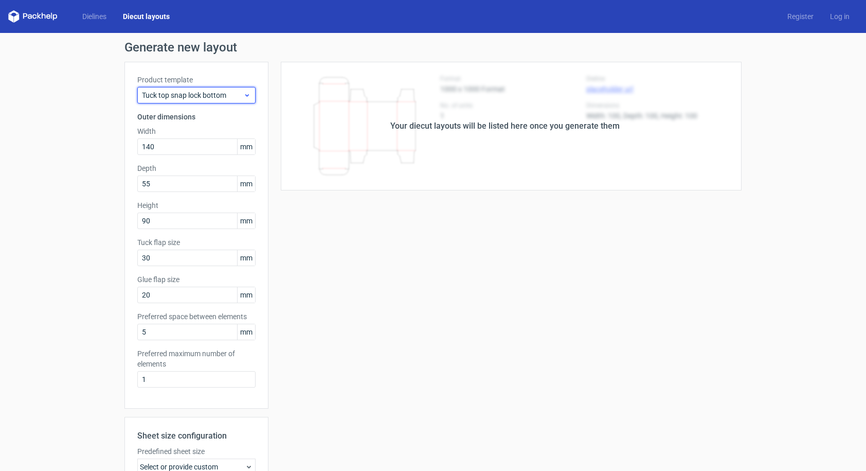
click at [243, 97] on icon at bounding box center [247, 95] width 8 height 8
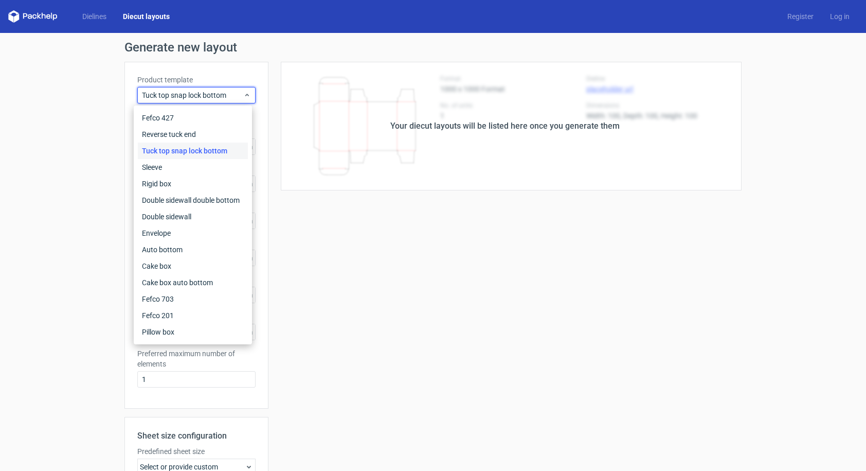
click at [211, 150] on div "Tuck top snap lock bottom" at bounding box center [193, 150] width 110 height 16
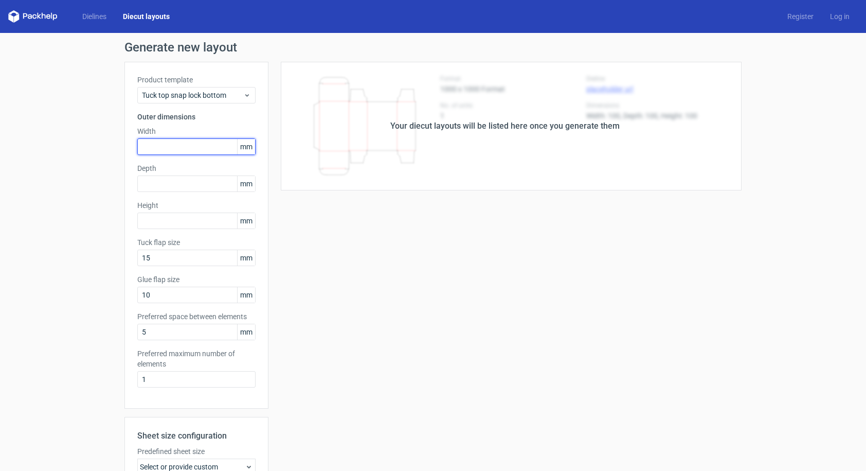
click at [151, 147] on input "text" at bounding box center [196, 146] width 118 height 16
type input "140"
click at [149, 188] on input "text" at bounding box center [196, 183] width 118 height 16
type input "55"
click at [161, 220] on input "text" at bounding box center [196, 220] width 118 height 16
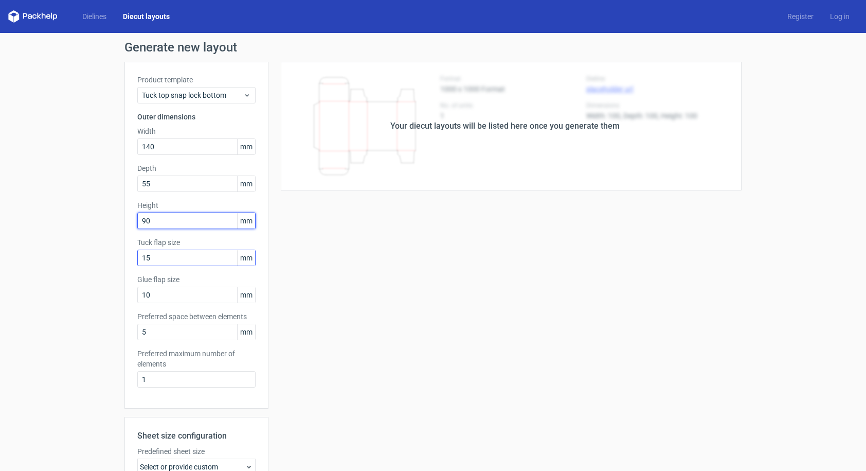
type input "90"
click at [174, 260] on input "15" at bounding box center [196, 257] width 118 height 16
drag, startPoint x: 174, startPoint y: 260, endPoint x: 116, endPoint y: 255, distance: 58.3
click at [116, 255] on div "Generate new layout Product template Tuck top snap lock bottom Outer dimensions…" at bounding box center [433, 330] width 866 height 595
type input "20"
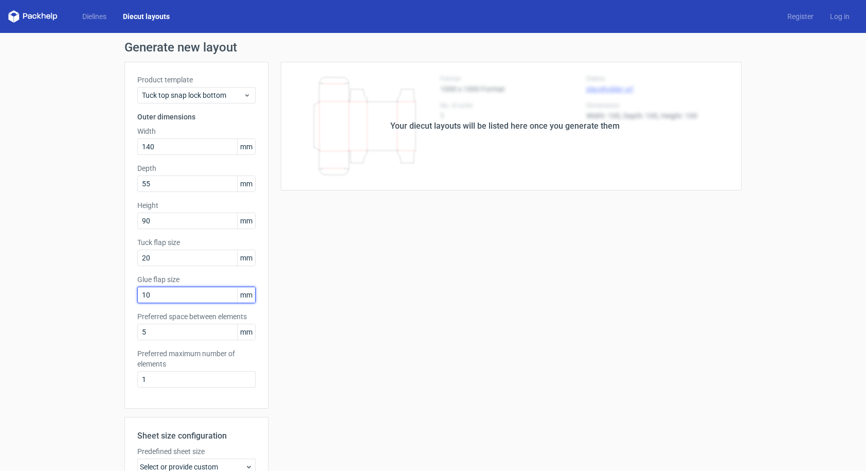
click at [171, 301] on input "10" at bounding box center [196, 294] width 118 height 16
drag, startPoint x: 168, startPoint y: 299, endPoint x: 101, endPoint y: 299, distance: 66.9
click at [101, 299] on div "Generate new layout Product template Tuck top snap lock bottom Outer dimensions…" at bounding box center [433, 330] width 866 height 595
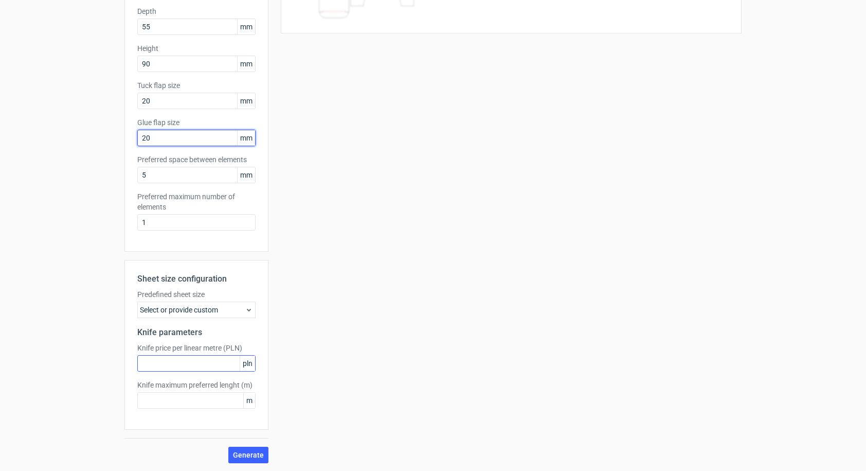
scroll to position [157, 0]
type input "20"
click at [244, 454] on span "Generate" at bounding box center [248, 454] width 31 height 7
click at [189, 401] on input "text" at bounding box center [196, 399] width 118 height 16
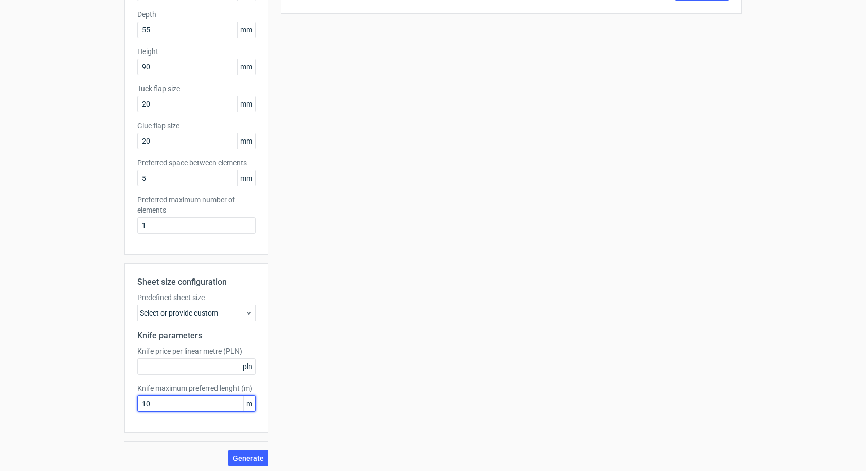
scroll to position [154, 0]
click at [245, 312] on icon at bounding box center [249, 312] width 8 height 8
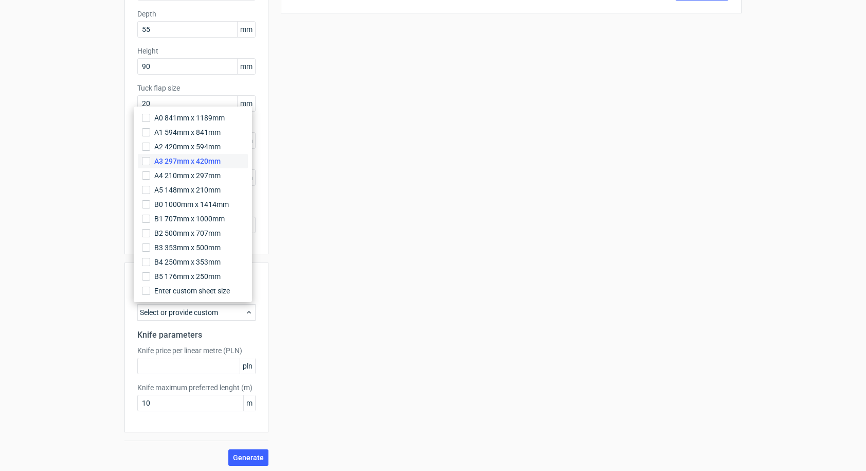
click at [187, 165] on span "A3 297mm x 420mm" at bounding box center [187, 161] width 66 height 10
click at [150, 165] on input "A3 297mm x 420mm" at bounding box center [146, 161] width 8 height 8
click at [250, 457] on span "Generate" at bounding box center [248, 457] width 31 height 7
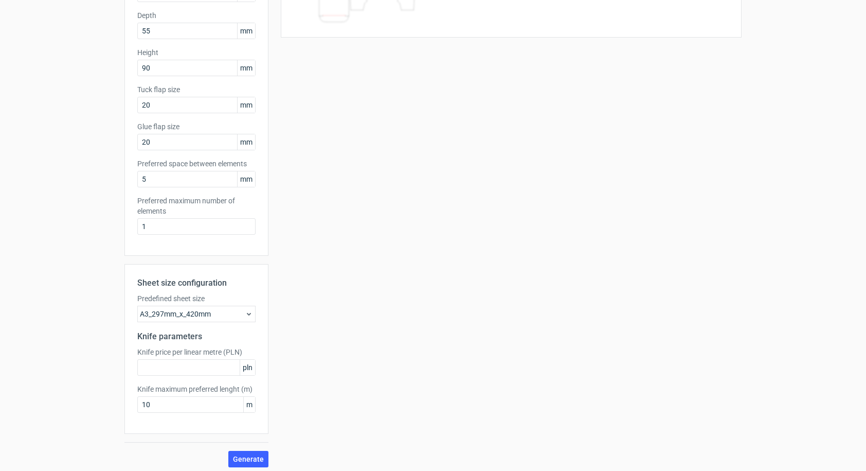
scroll to position [157, 0]
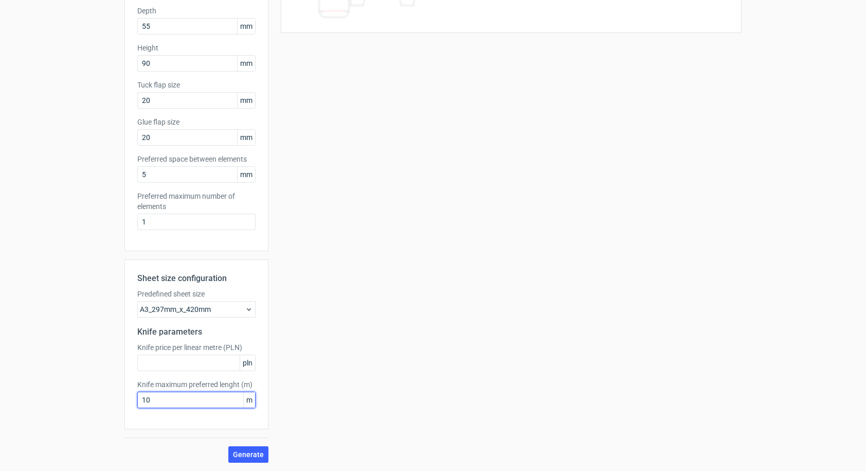
drag, startPoint x: 167, startPoint y: 399, endPoint x: 135, endPoint y: 397, distance: 32.0
click at [137, 397] on input "10" at bounding box center [196, 399] width 118 height 16
type input "5"
click at [248, 455] on span "Generate" at bounding box center [248, 454] width 31 height 7
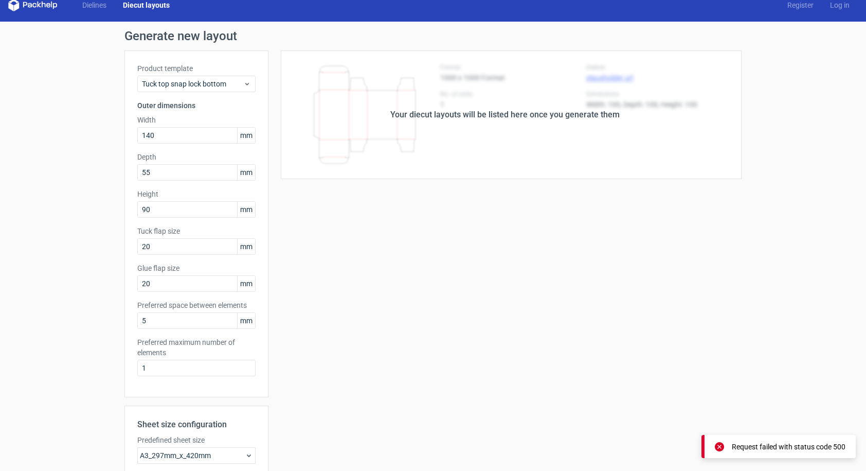
scroll to position [0, 0]
